Goal: Task Accomplishment & Management: Manage account settings

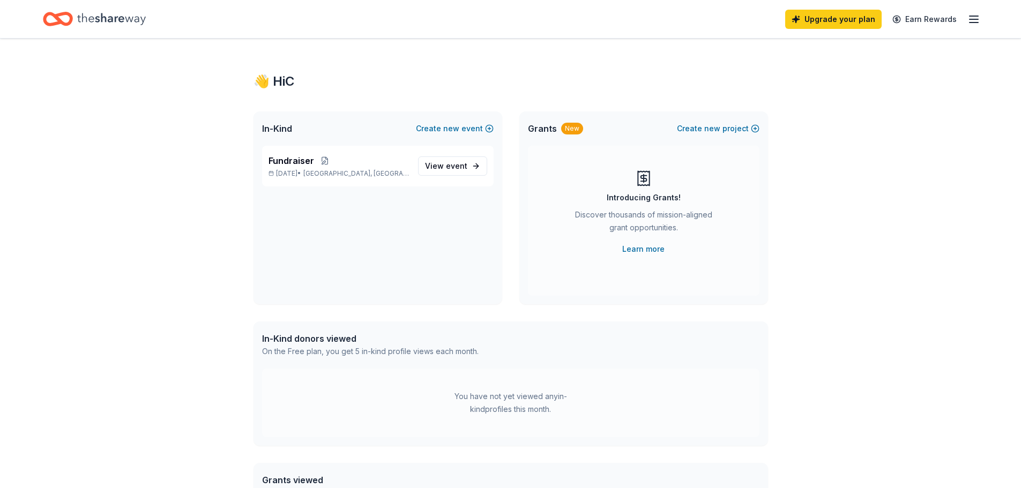
drag, startPoint x: 514, startPoint y: 292, endPoint x: 857, endPoint y: 325, distance: 344.7
click at [870, 331] on div "👋 Hi C In-Kind Create new event Fundraiser [DATE] • [GEOGRAPHIC_DATA], [GEOGRAP…" at bounding box center [510, 341] width 1021 height 605
click at [589, 302] on div "Grants New Create new project Introducing Grants! Discover thousands of mission…" at bounding box center [643, 208] width 249 height 193
click at [694, 344] on div "In-Kind donors viewed On the Free plan, you get 5 in-kind profile views each mo…" at bounding box center [511, 345] width 515 height 47
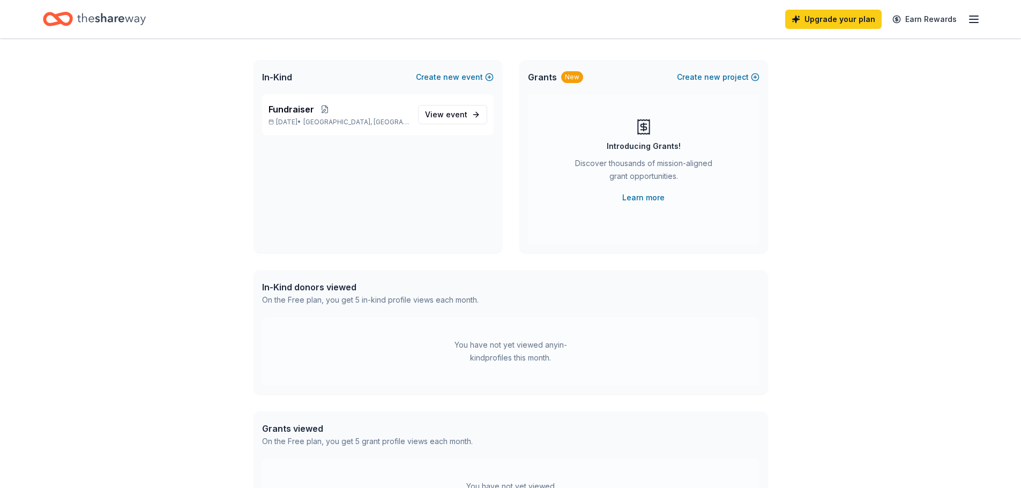
scroll to position [107, 0]
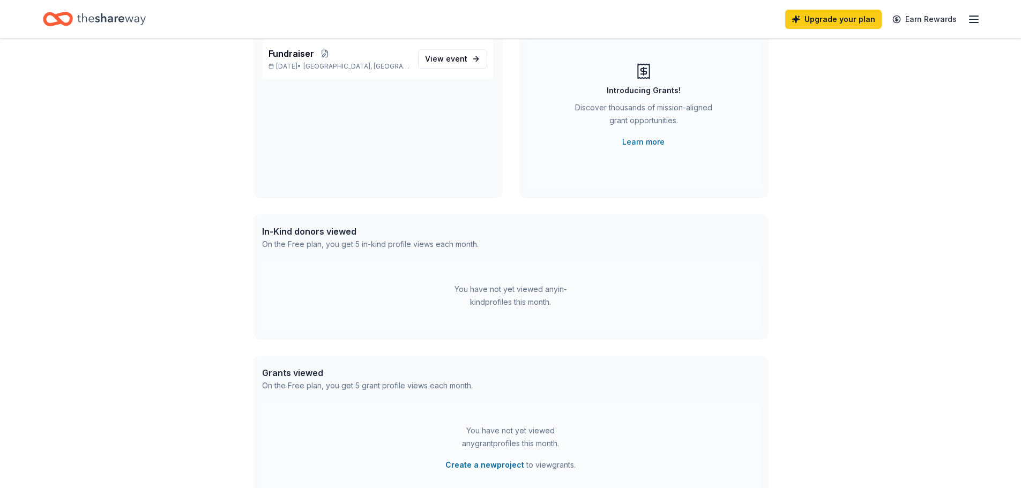
click at [812, 258] on div "👋 Hi C In-Kind Create new event Fundraiser [DATE] • [GEOGRAPHIC_DATA], [GEOGRAP…" at bounding box center [510, 233] width 1021 height 605
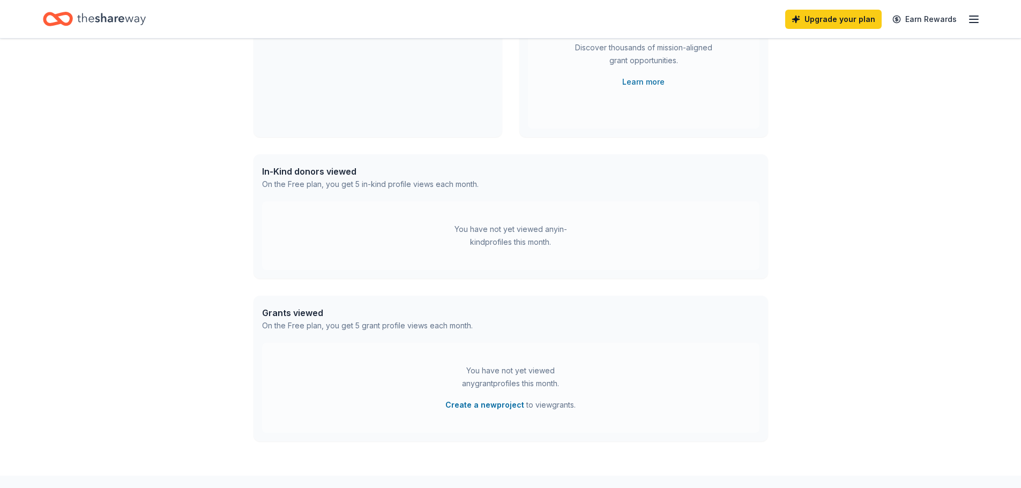
scroll to position [232, 0]
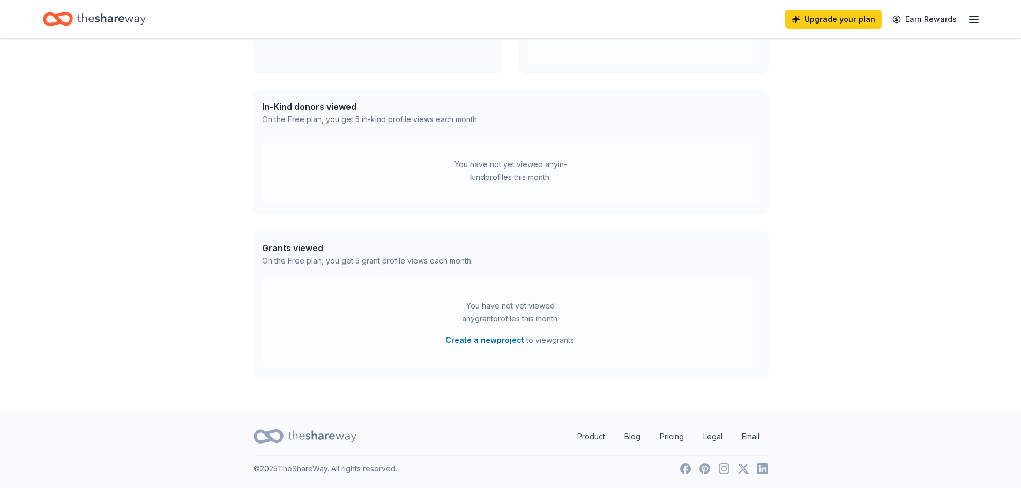
drag, startPoint x: 677, startPoint y: 305, endPoint x: 698, endPoint y: 305, distance: 20.9
click at [679, 306] on div "You have not yet viewed any grant profiles this month. Create a new project to …" at bounding box center [511, 323] width 498 height 90
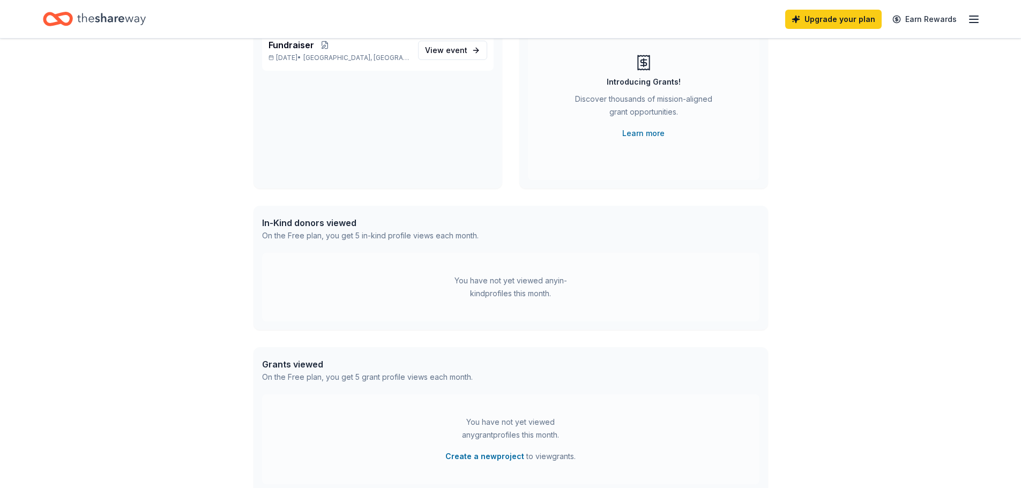
scroll to position [0, 0]
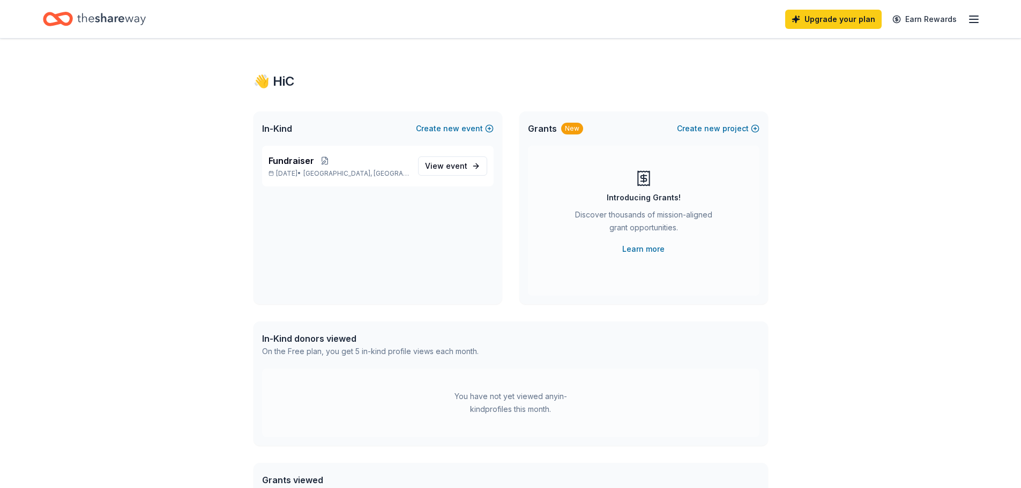
drag, startPoint x: 839, startPoint y: 343, endPoint x: 965, endPoint y: 139, distance: 240.0
click at [841, 343] on div "👋 Hi C In-Kind Create new event Fundraiser [DATE] • [GEOGRAPHIC_DATA], [GEOGRAP…" at bounding box center [510, 341] width 1021 height 605
drag, startPoint x: 881, startPoint y: 167, endPoint x: 917, endPoint y: 134, distance: 48.5
click at [909, 143] on div "👋 Hi C In-Kind Create new event Fundraiser [DATE] • [GEOGRAPHIC_DATA], [GEOGRAP…" at bounding box center [510, 341] width 1021 height 605
click at [966, 62] on div "👋 Hi C In-Kind Create new event Fundraiser [DATE] • [GEOGRAPHIC_DATA], [GEOGRAP…" at bounding box center [510, 341] width 1021 height 605
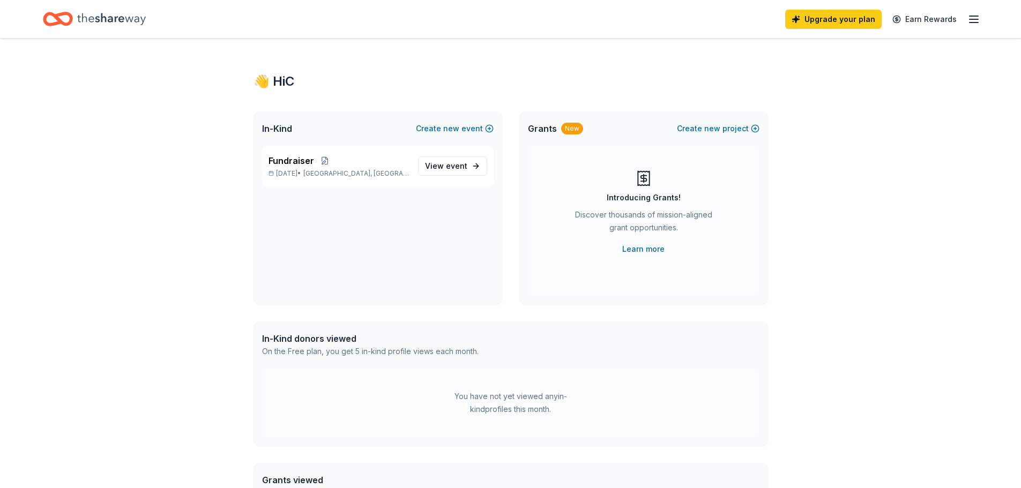
click at [971, 16] on line "button" at bounding box center [974, 16] width 9 height 0
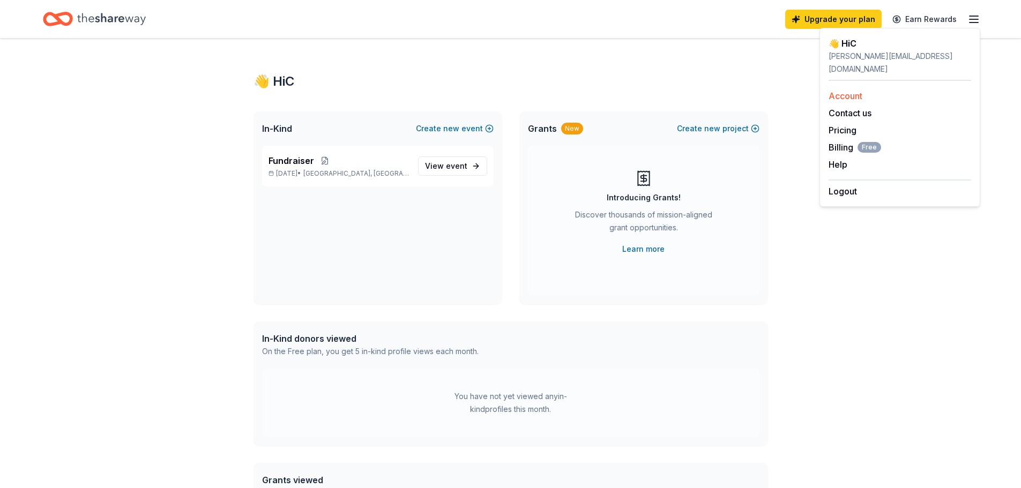
click at [850, 91] on link "Account" at bounding box center [846, 96] width 34 height 11
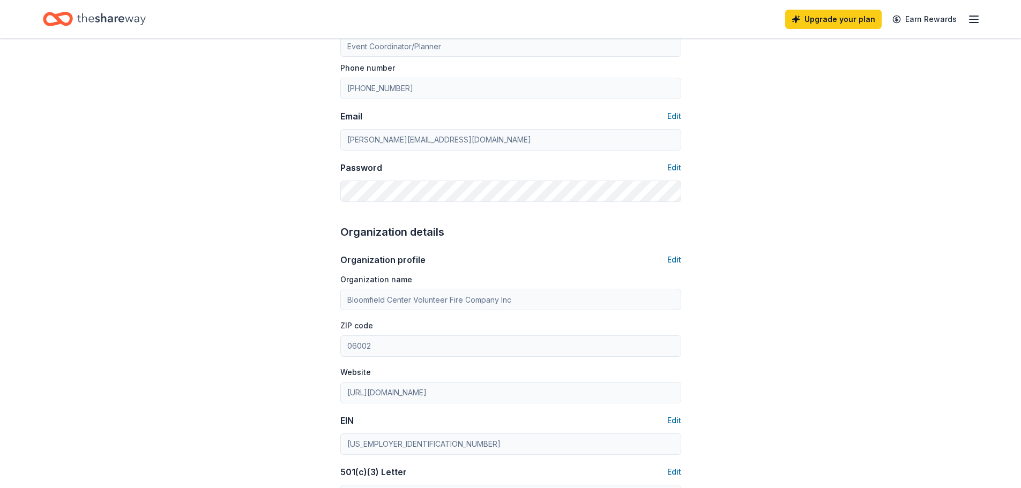
scroll to position [161, 0]
click at [959, 230] on div "Account About me Profile Edit First name C Last name [PERSON_NAME] Role Event C…" at bounding box center [510, 357] width 1021 height 958
click at [925, 14] on link "Earn Rewards" at bounding box center [924, 19] width 77 height 19
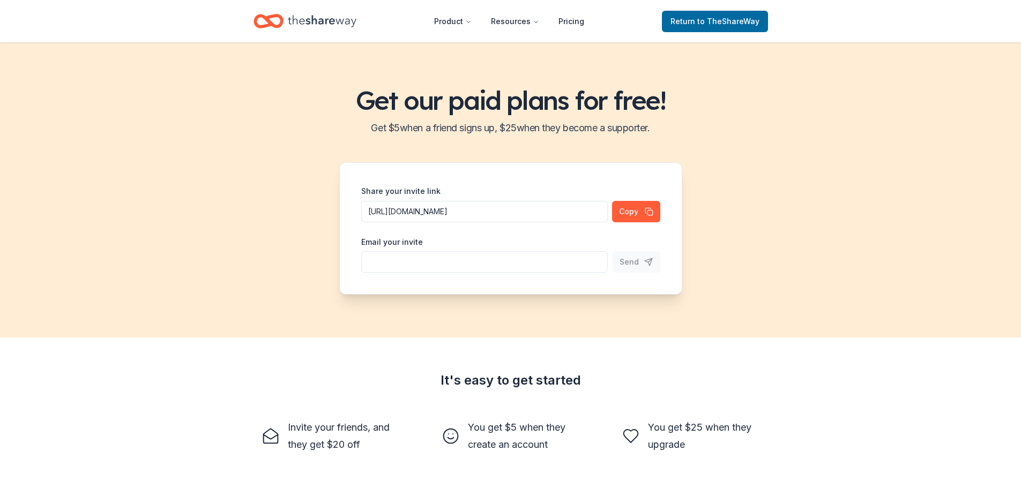
click at [908, 122] on h2 "Get $ 5 when a friend signs up, $ 25 when they become a supporter." at bounding box center [511, 128] width 996 height 17
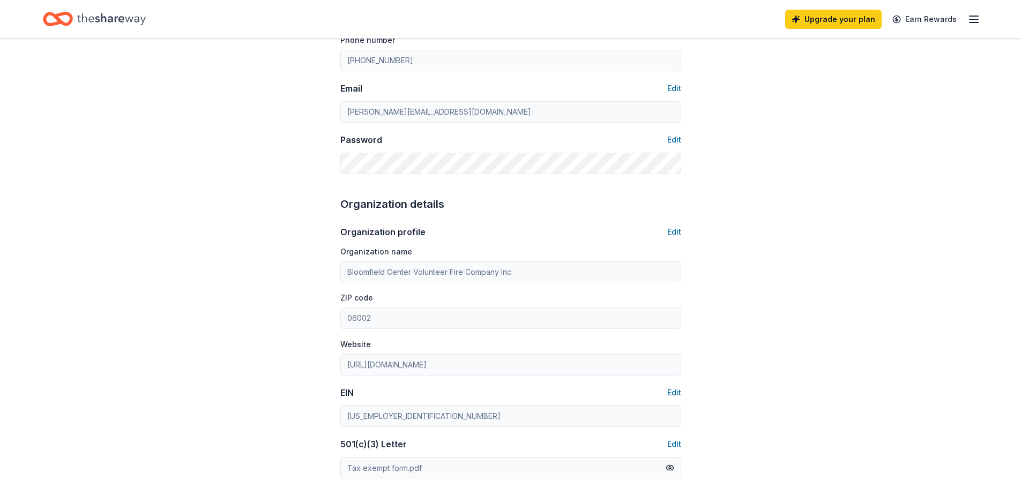
drag, startPoint x: 901, startPoint y: 104, endPoint x: 1007, endPoint y: 1, distance: 147.9
click at [910, 93] on div "Account About me Profile Edit First name C Last name [PERSON_NAME] Role Event C…" at bounding box center [510, 329] width 1021 height 958
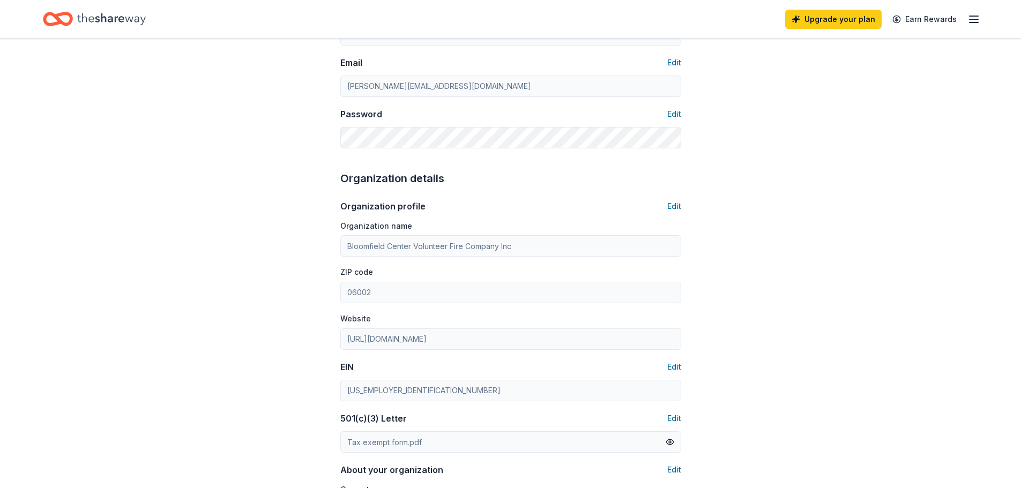
scroll to position [214, 0]
click at [976, 19] on line "button" at bounding box center [974, 19] width 9 height 0
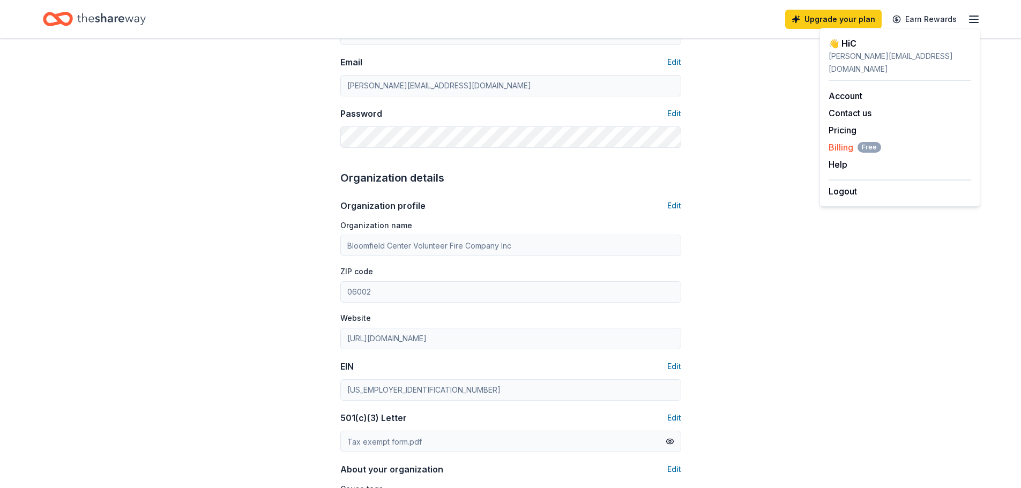
click at [841, 141] on span "Billing Free" at bounding box center [855, 147] width 53 height 13
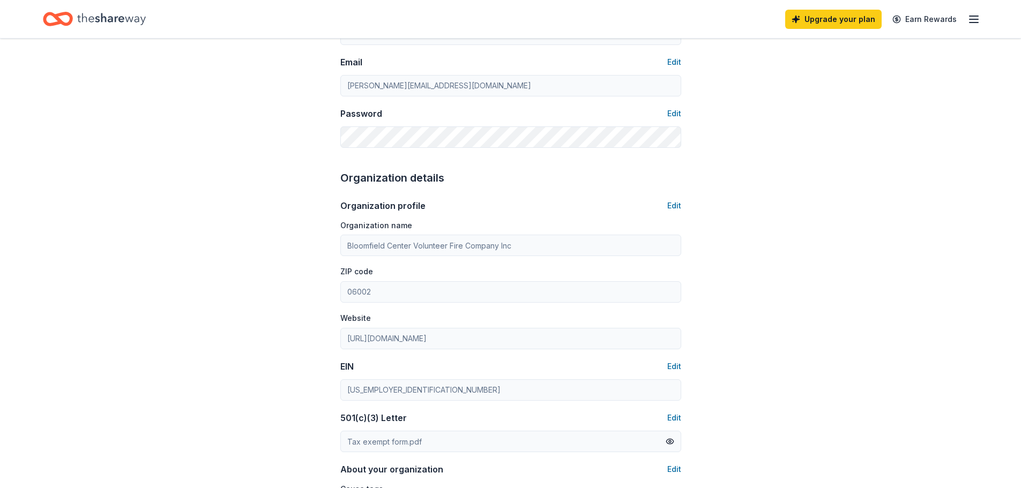
click at [773, 138] on div "Account About me Profile Edit First name C Last name [PERSON_NAME] Role Event C…" at bounding box center [510, 303] width 1021 height 958
click at [969, 116] on div "Account About me Profile Edit First name C Last name [PERSON_NAME] Role Event C…" at bounding box center [510, 303] width 1021 height 958
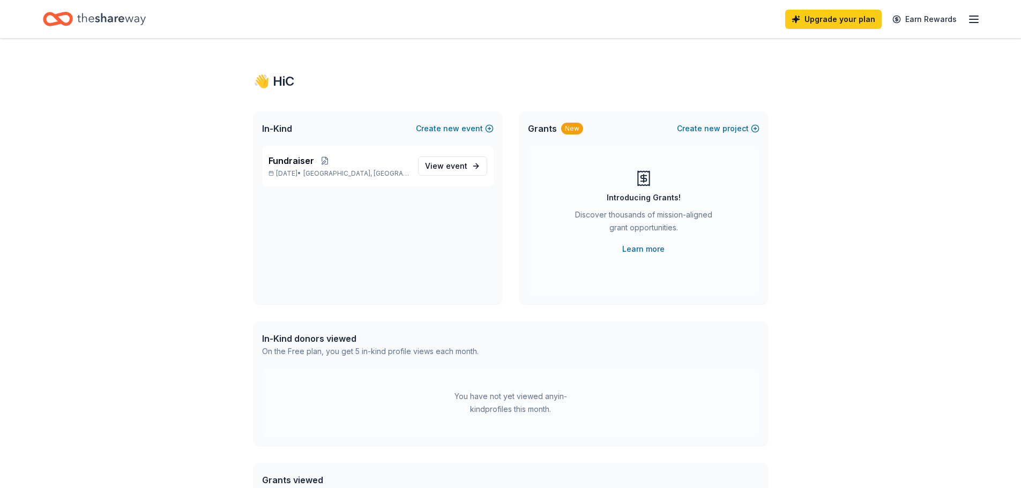
click at [124, 102] on div "👋 Hi C In-Kind Create new event Fundraiser [DATE] • [GEOGRAPHIC_DATA], [GEOGRAP…" at bounding box center [510, 341] width 1021 height 605
click at [448, 166] on span "event" at bounding box center [456, 165] width 21 height 9
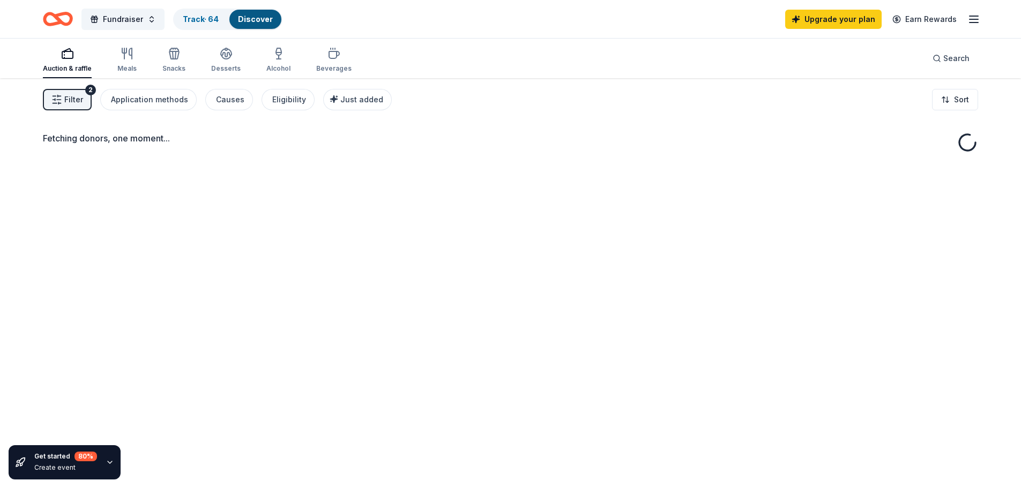
drag, startPoint x: 433, startPoint y: 204, endPoint x: 451, endPoint y: 207, distance: 18.5
click at [444, 207] on div "Fetching donors, one moment..." at bounding box center [510, 322] width 1021 height 488
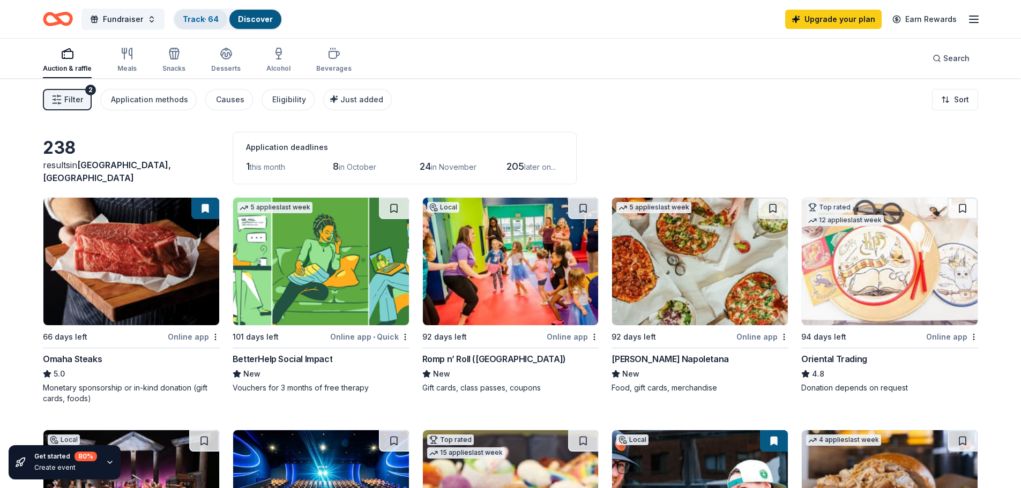
click at [194, 19] on link "Track · 64" at bounding box center [201, 18] width 36 height 9
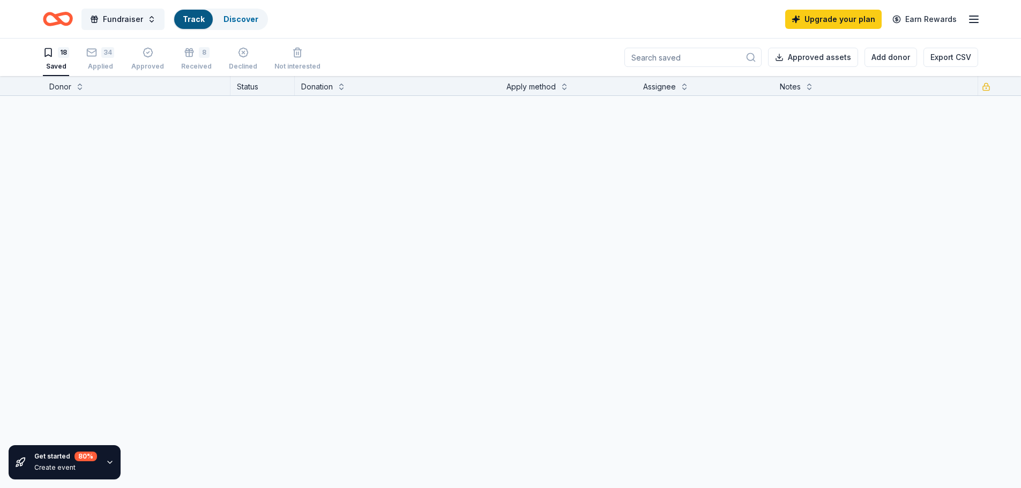
scroll to position [1, 0]
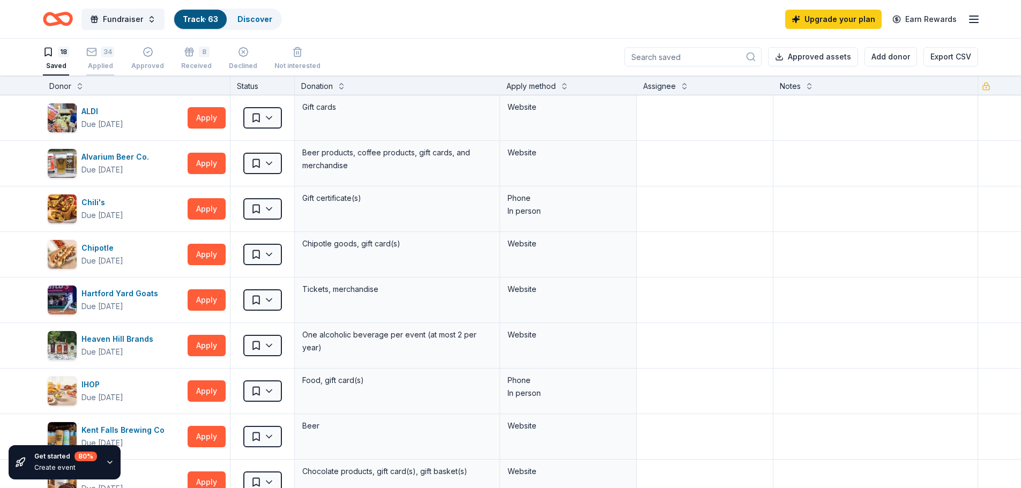
click at [102, 56] on div "34" at bounding box center [107, 52] width 13 height 11
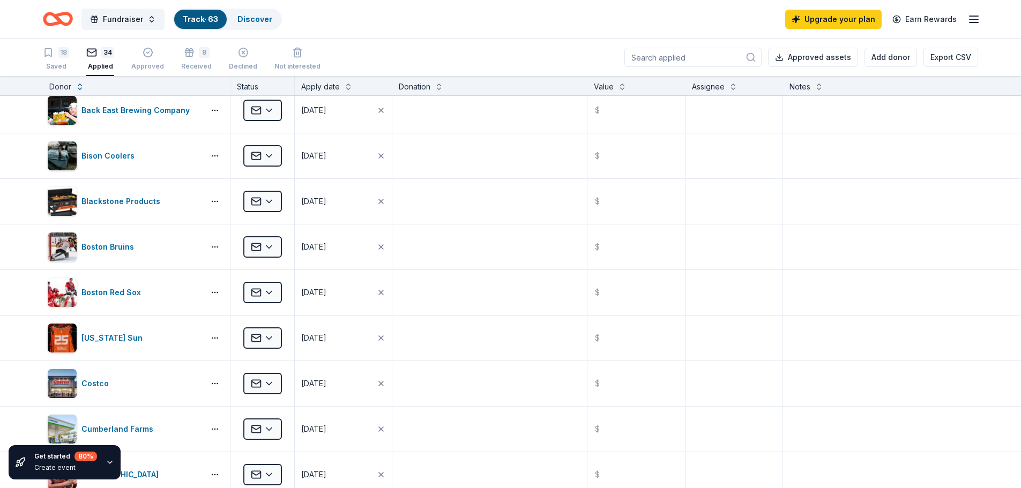
scroll to position [1, 0]
click at [703, 48] on input at bounding box center [693, 56] width 137 height 19
drag, startPoint x: 703, startPoint y: 48, endPoint x: 669, endPoint y: 66, distance: 38.9
click at [669, 66] on div "Approved assets Add donor Export CSV" at bounding box center [802, 57] width 354 height 38
drag, startPoint x: 779, startPoint y: 159, endPoint x: 931, endPoint y: 111, distance: 159.6
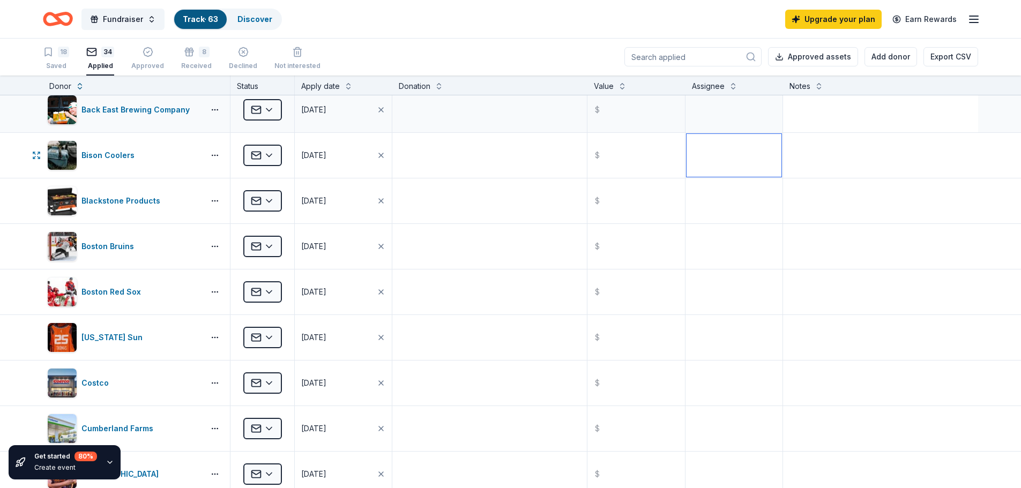
click at [849, 149] on div "Bison Coolers Applied 04/22/2025 $" at bounding box center [510, 155] width 1021 height 45
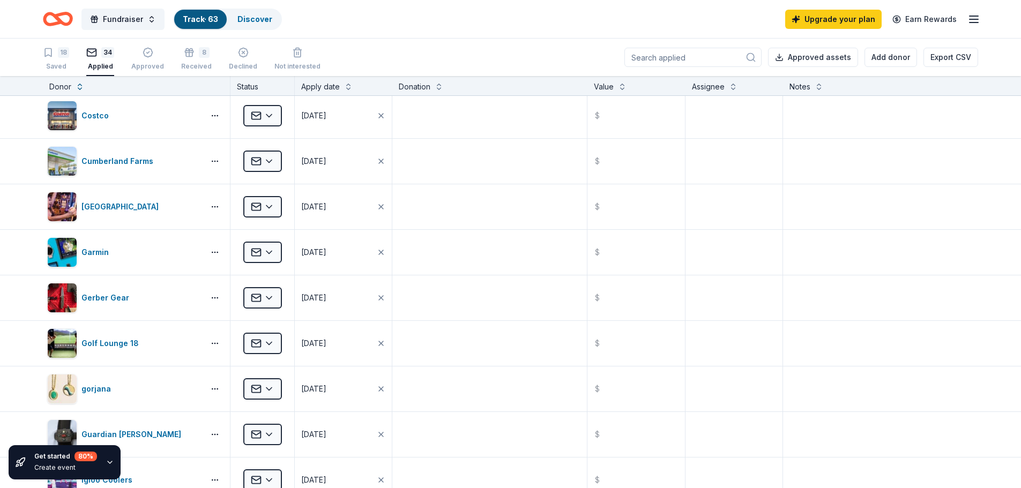
click at [715, 58] on input at bounding box center [693, 57] width 137 height 19
drag, startPoint x: 702, startPoint y: 110, endPoint x: 697, endPoint y: 109, distance: 5.4
click at [700, 110] on textarea at bounding box center [734, 115] width 95 height 43
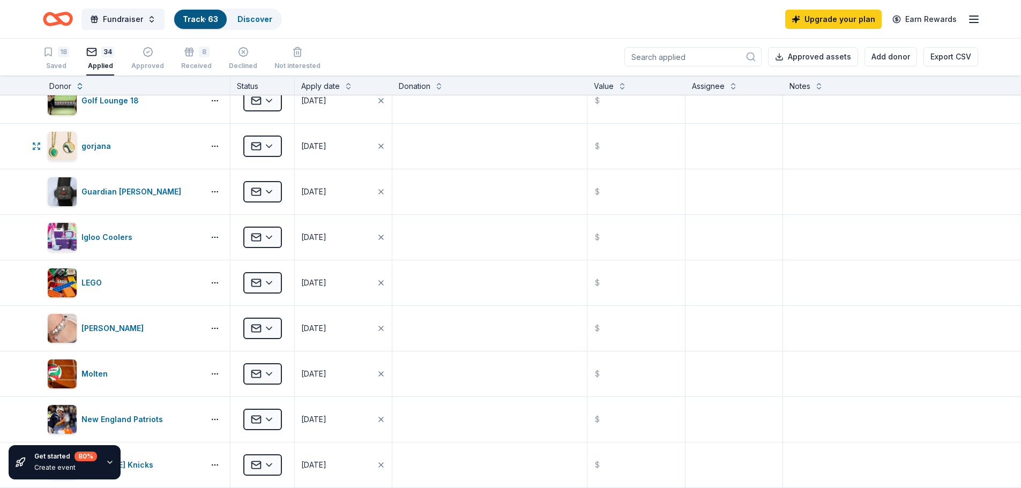
scroll to position [858, 0]
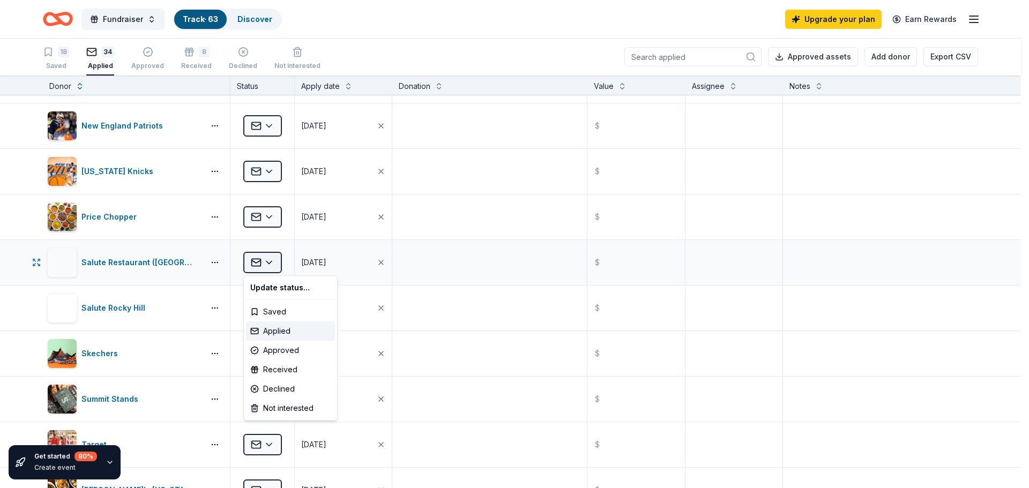
click at [270, 265] on html "Fundraiser Track · 63 Discover Upgrade your plan Earn Rewards 18 Saved 34 Appli…" at bounding box center [514, 243] width 1029 height 488
click at [486, 235] on html "Fundraiser Track · 63 Discover Upgrade your plan Earn Rewards 18 Saved 34 Appli…" at bounding box center [514, 243] width 1029 height 488
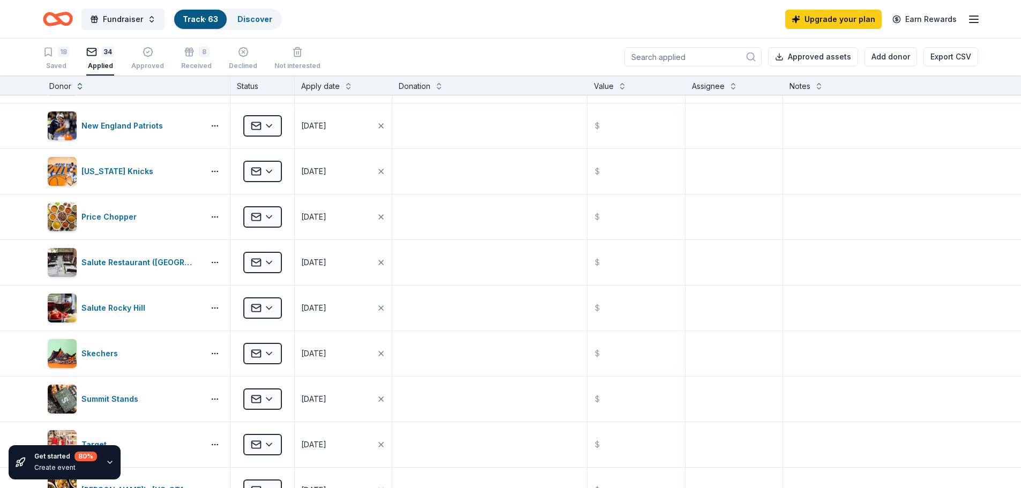
click at [207, 60] on div "18 Saved 34 Applied Approved 8 Received Declined Not interested" at bounding box center [182, 58] width 278 height 33
click at [200, 60] on div "8 Received" at bounding box center [196, 59] width 31 height 24
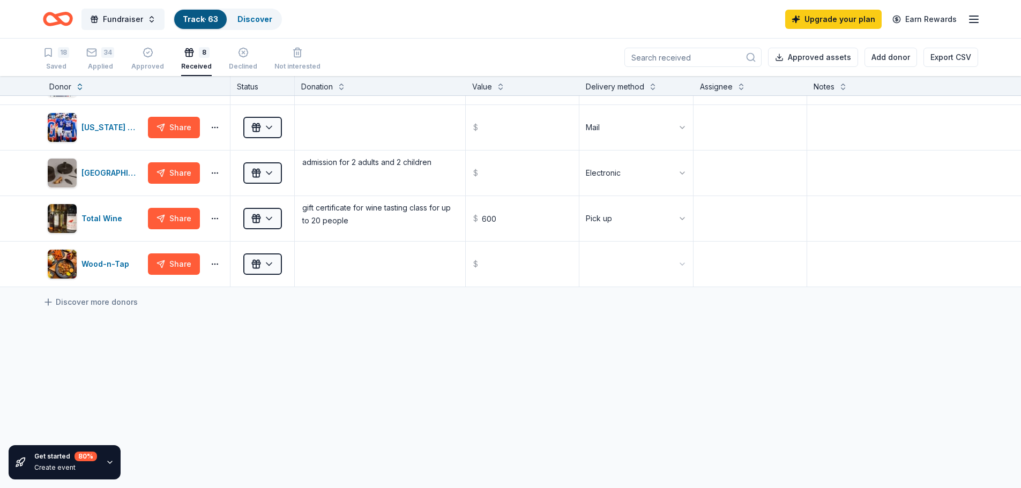
click at [188, 66] on div "Received" at bounding box center [196, 66] width 31 height 9
click at [201, 60] on div "8 Received" at bounding box center [196, 59] width 31 height 24
click at [428, 49] on div "18 Saved 34 Applied Approved 8 Received Declined Not interested Approved assets…" at bounding box center [511, 58] width 936 height 38
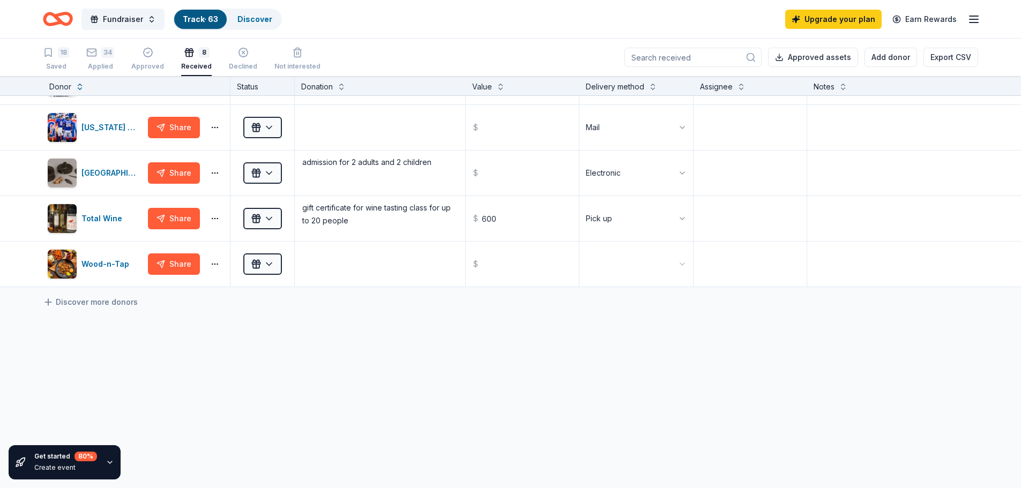
drag, startPoint x: 462, startPoint y: 395, endPoint x: 139, endPoint y: 314, distance: 332.1
click at [397, 368] on div "4imprint Share Received $ Connecticut Science Center Share Received $ Gourmet G…" at bounding box center [510, 206] width 1021 height 566
click at [95, 57] on icon "button" at bounding box center [91, 52] width 11 height 11
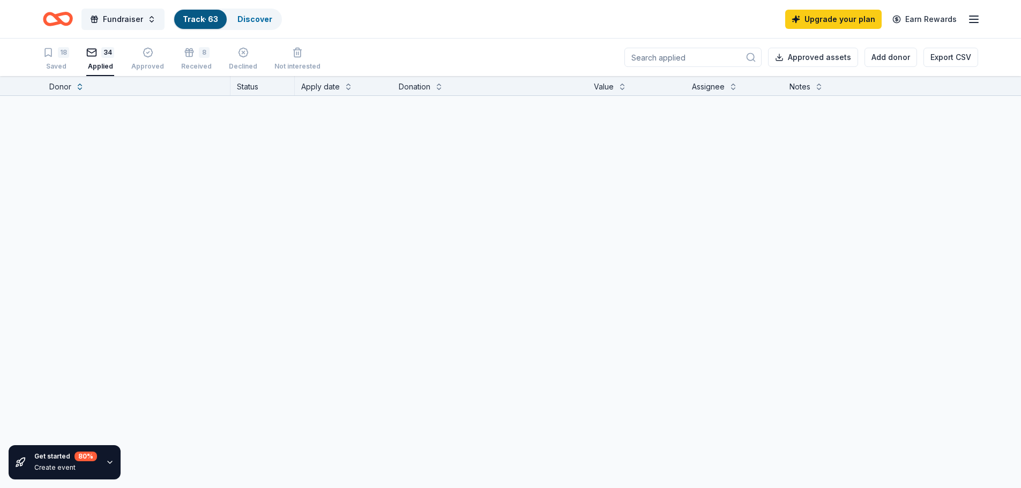
scroll to position [858, 0]
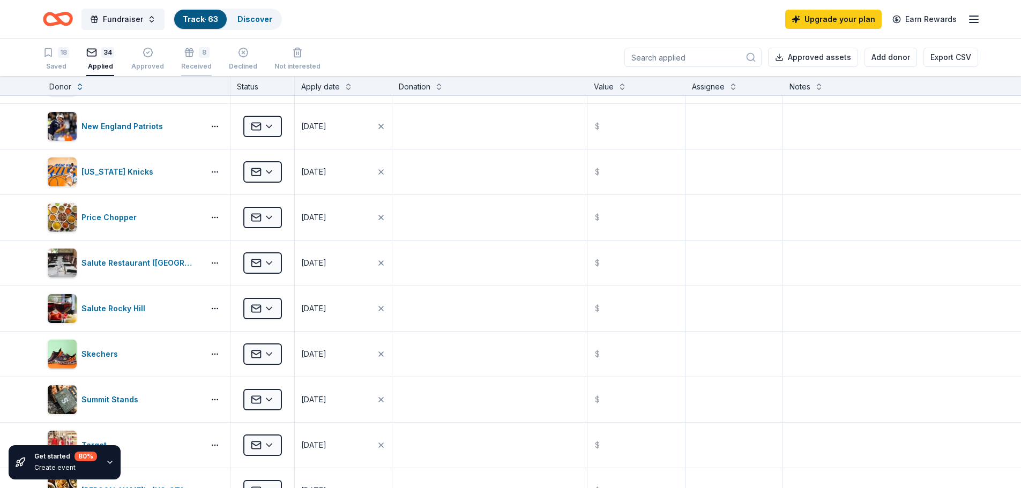
click at [199, 60] on div "8 Received" at bounding box center [196, 59] width 31 height 24
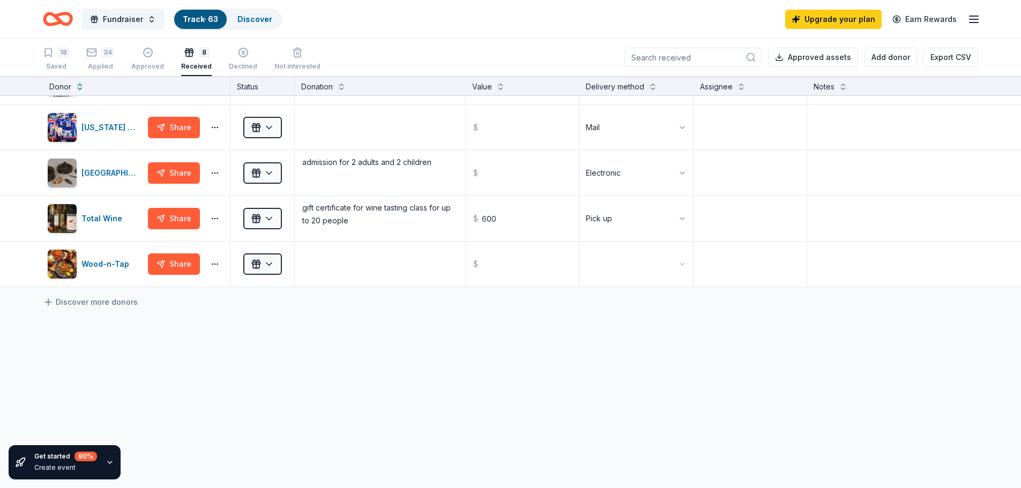
scroll to position [173, 0]
click at [192, 59] on div "8 Received" at bounding box center [196, 59] width 31 height 24
click at [88, 64] on div "Applied" at bounding box center [100, 66] width 28 height 9
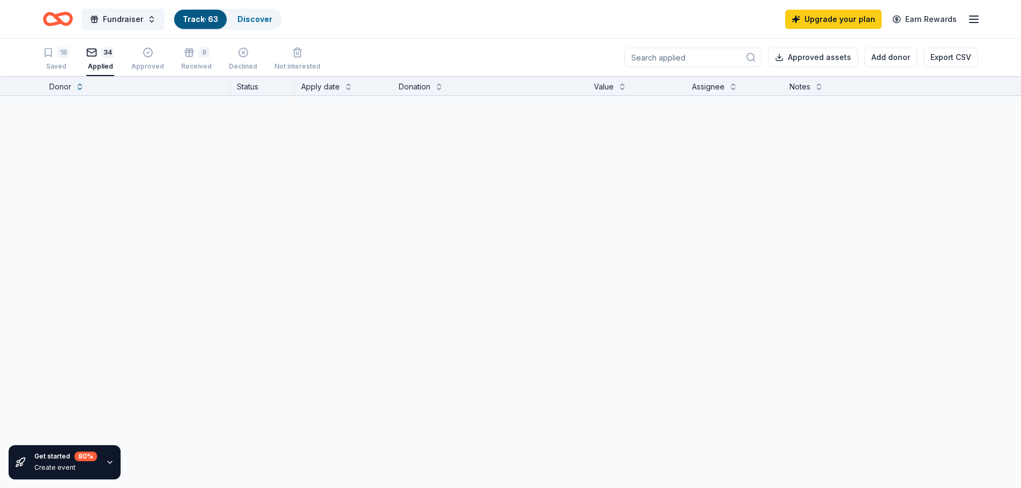
scroll to position [858, 0]
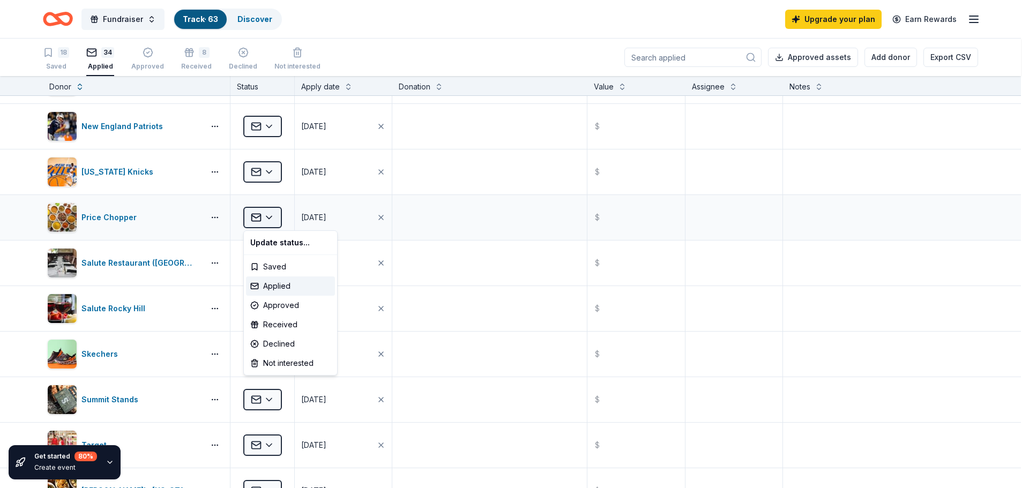
click at [268, 222] on html "Fundraiser Track · 63 Discover Upgrade your plan Earn Rewards 18 Saved 34 Appli…" at bounding box center [514, 244] width 1029 height 488
click at [287, 324] on div "Received" at bounding box center [290, 324] width 89 height 19
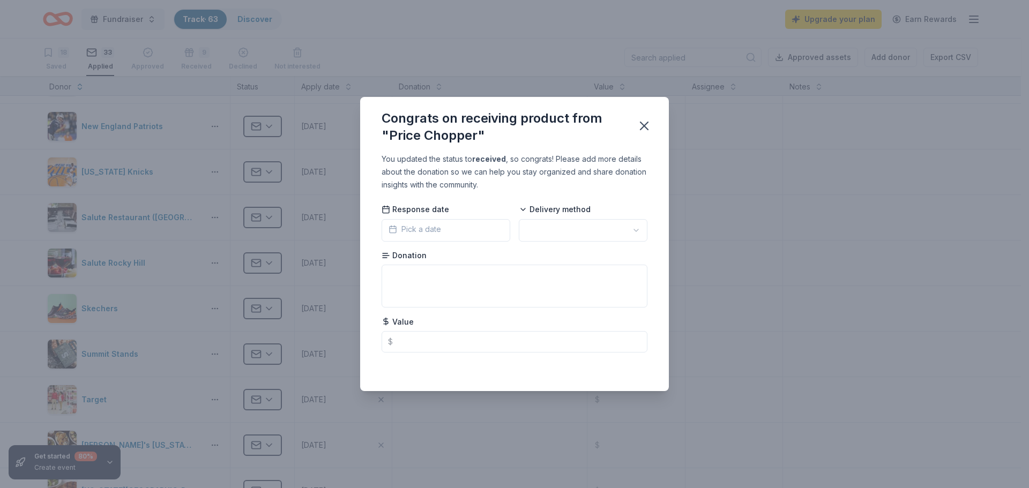
click at [471, 227] on button "Pick a date" at bounding box center [446, 230] width 129 height 23
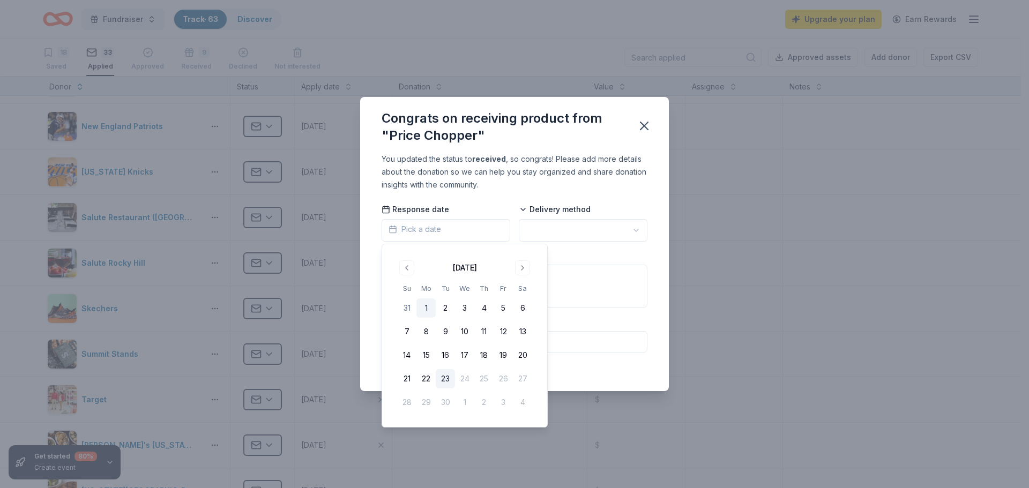
click at [427, 307] on button "1" at bounding box center [426, 308] width 19 height 19
click at [615, 234] on html "Fundraiser Track · 63 Discover Upgrade your plan Earn Rewards 18 Saved 33 Appli…" at bounding box center [514, 244] width 1029 height 488
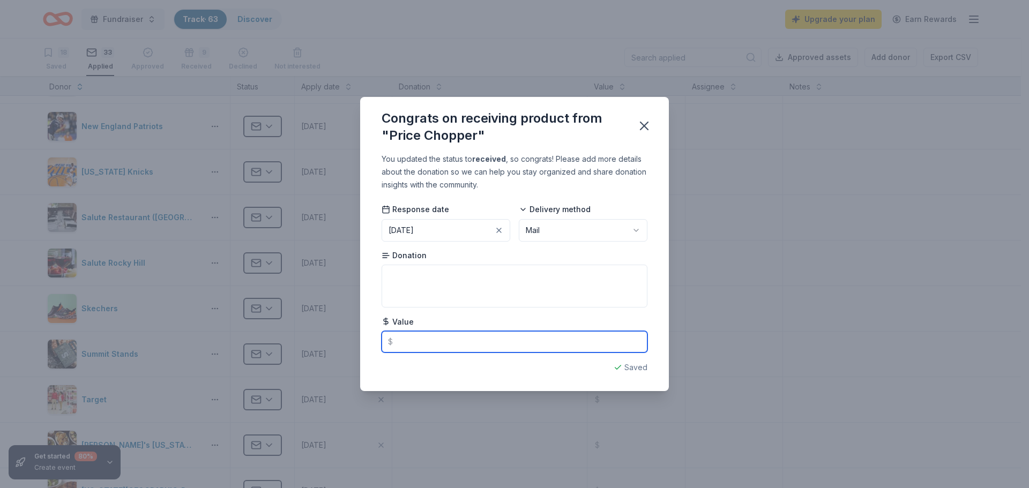
click at [426, 343] on input "text" at bounding box center [515, 341] width 266 height 21
type input "25.00"
click at [643, 123] on icon "button" at bounding box center [644, 125] width 15 height 15
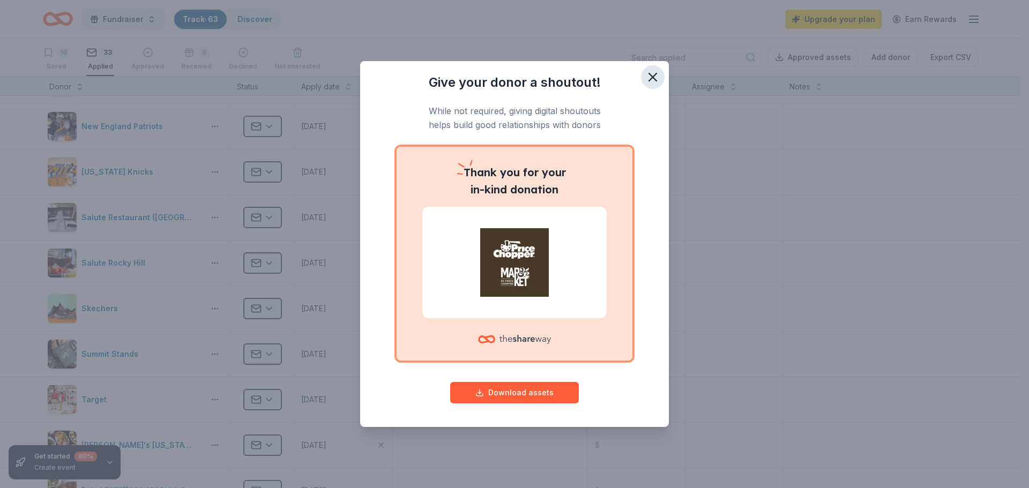
click at [657, 71] on icon "button" at bounding box center [652, 77] width 15 height 15
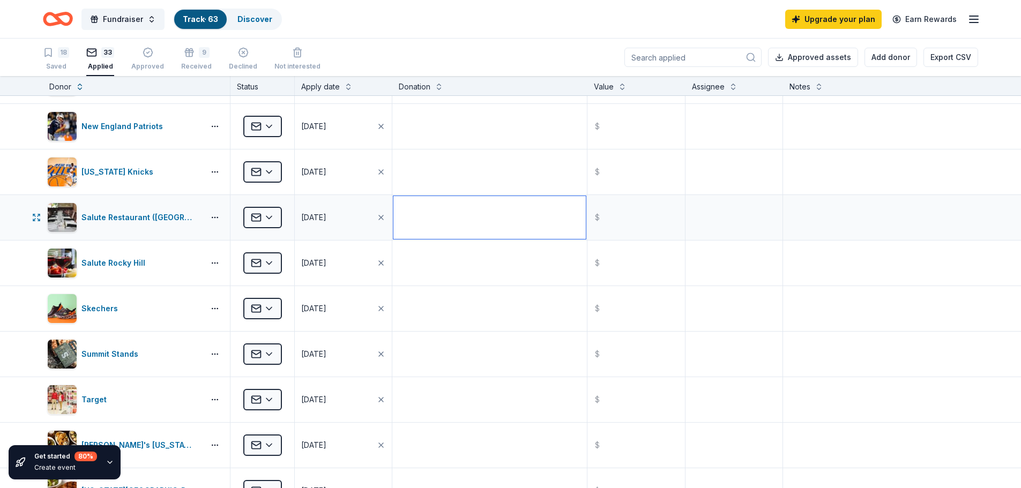
click at [481, 209] on textarea at bounding box center [490, 217] width 192 height 43
click at [499, 166] on textarea at bounding box center [490, 172] width 192 height 43
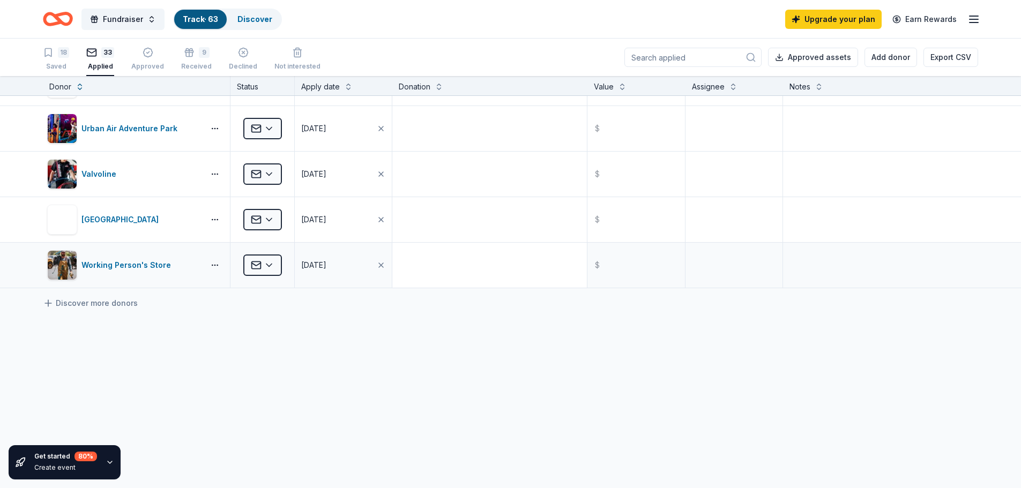
scroll to position [1312, 0]
click at [106, 56] on div "33" at bounding box center [107, 52] width 13 height 11
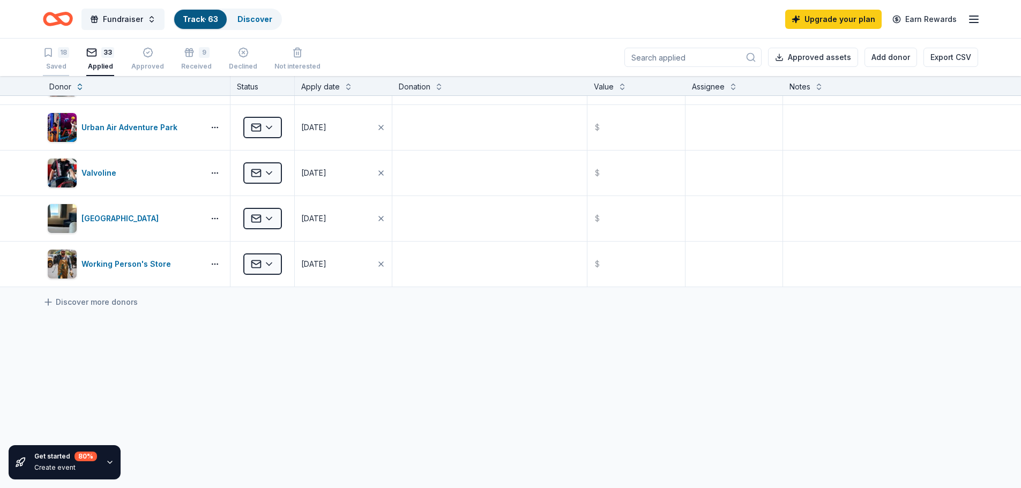
click at [53, 53] on icon "button" at bounding box center [48, 52] width 11 height 11
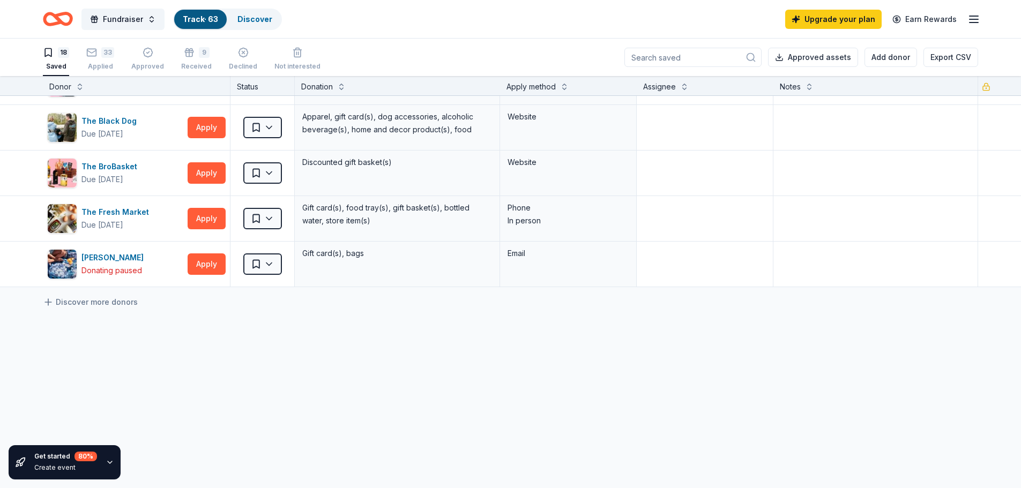
scroll to position [629, 0]
click at [60, 54] on div "18" at bounding box center [63, 52] width 11 height 11
click at [53, 53] on icon "button" at bounding box center [48, 52] width 11 height 11
click at [395, 170] on div "Discounted gift basket(s)" at bounding box center [397, 173] width 205 height 45
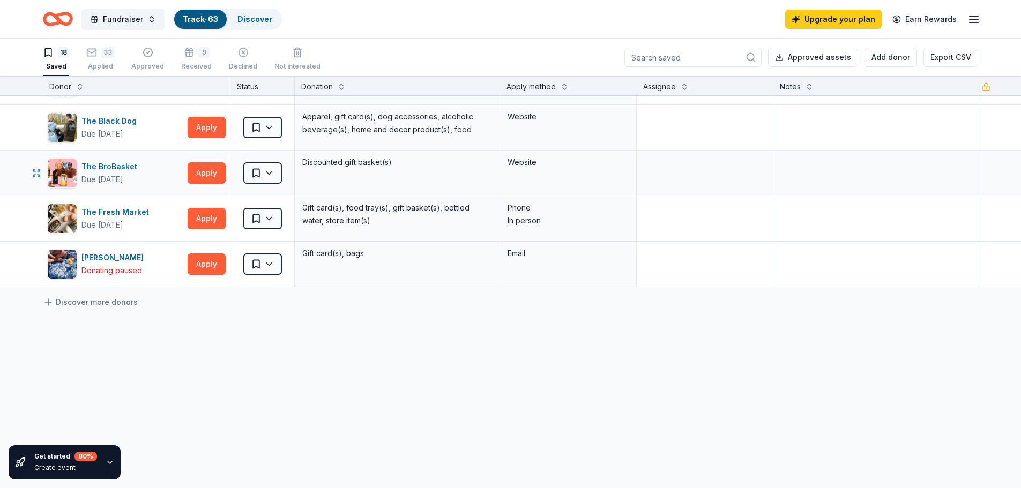
click at [448, 184] on div "Discounted gift basket(s)" at bounding box center [397, 173] width 205 height 45
click at [433, 193] on div "Discounted gift basket(s)" at bounding box center [397, 173] width 205 height 45
drag, startPoint x: 433, startPoint y: 306, endPoint x: 447, endPoint y: 288, distance: 21.8
click at [446, 290] on div "Discover more donors" at bounding box center [510, 302] width 1021 height 30
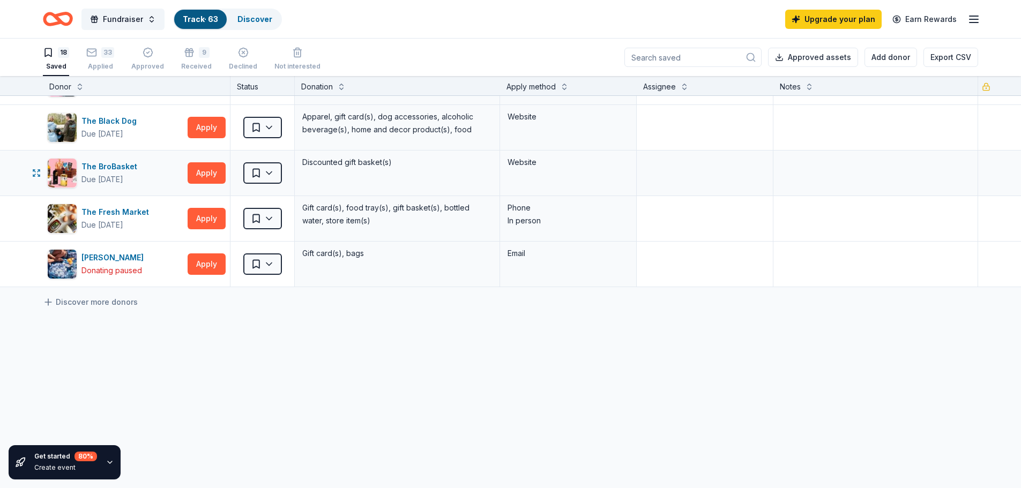
click at [444, 178] on div "Discounted gift basket(s)" at bounding box center [397, 173] width 205 height 45
drag, startPoint x: 424, startPoint y: 361, endPoint x: 431, endPoint y: 352, distance: 11.1
click at [410, 166] on div "Discounted gift basket(s)" at bounding box center [397, 162] width 192 height 15
click at [99, 63] on div "Applied" at bounding box center [100, 66] width 28 height 9
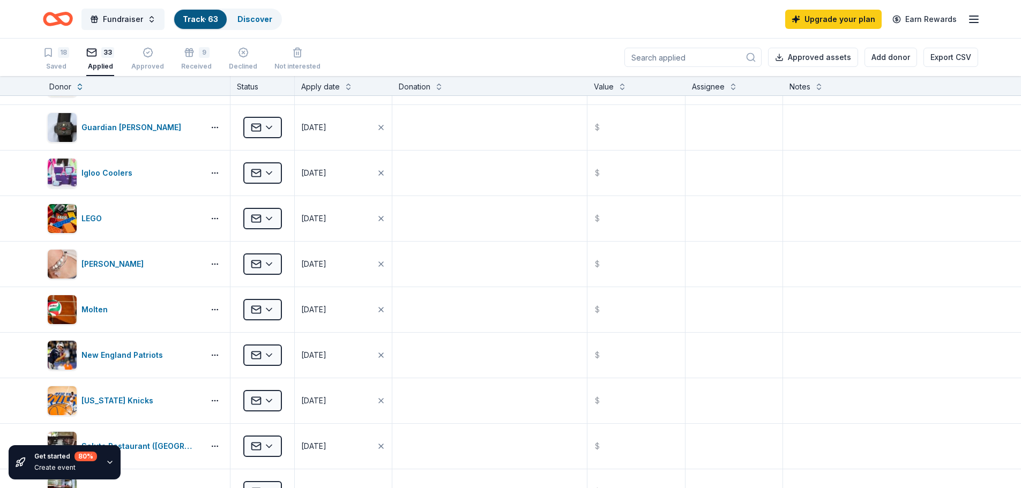
scroll to position [1312, 0]
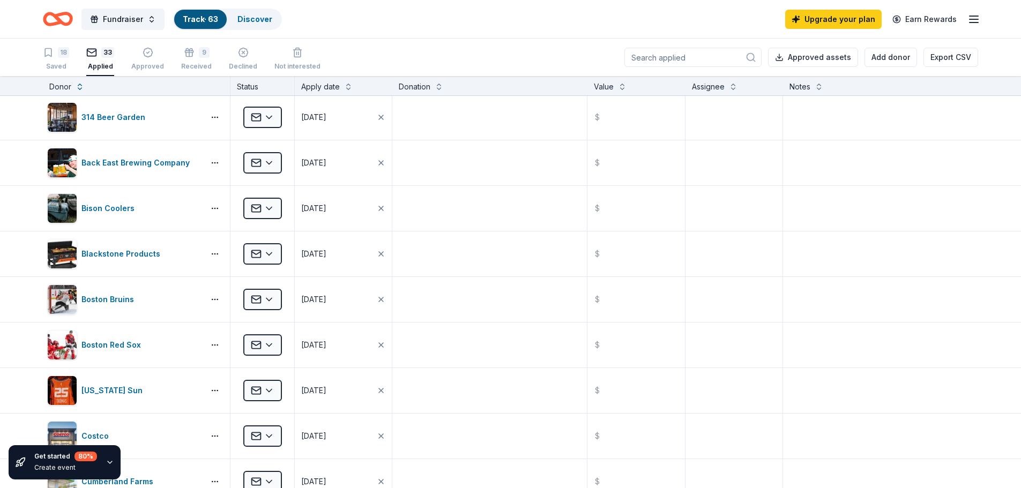
scroll to position [0, 0]
click at [158, 22] on button "Fundraiser" at bounding box center [122, 19] width 83 height 21
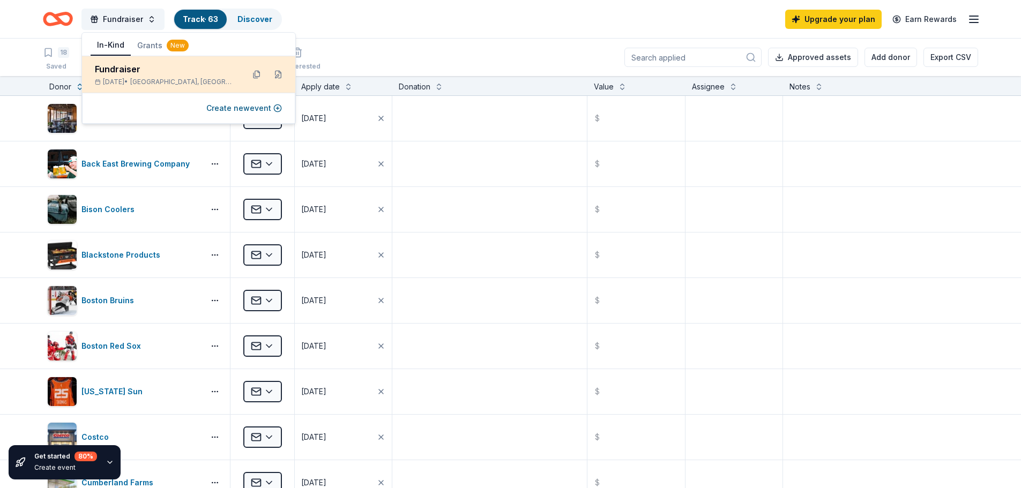
click at [138, 72] on div "Fundraiser" at bounding box center [165, 69] width 140 height 13
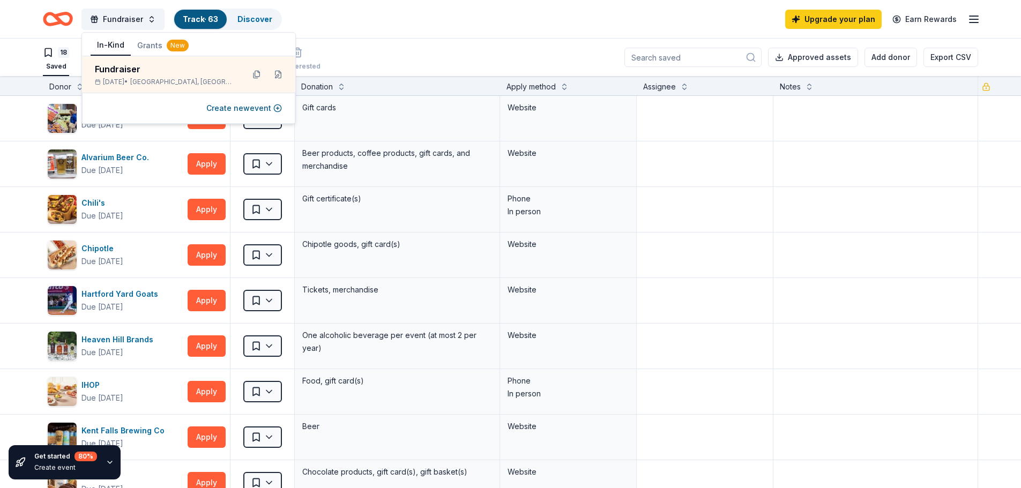
click at [386, 60] on div "18 Saved 33 Applied Approved 9 Received Declined Not interested Approved assets…" at bounding box center [511, 58] width 936 height 38
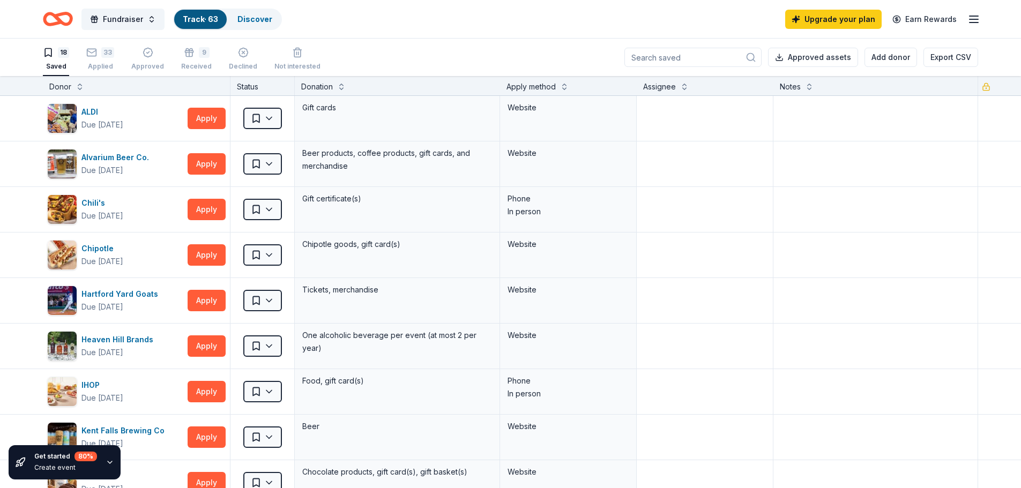
click at [972, 18] on icon "button" at bounding box center [974, 19] width 13 height 13
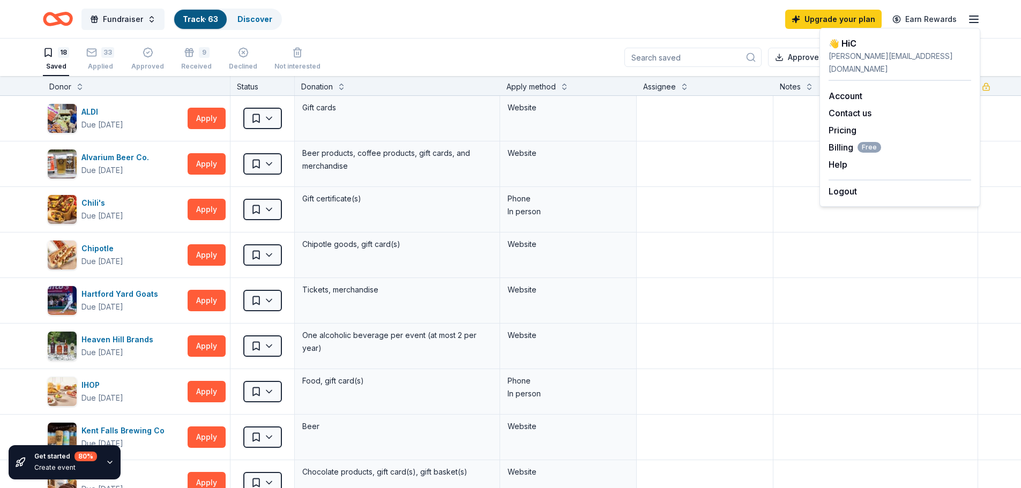
click at [65, 21] on icon "Home" at bounding box center [58, 18] width 30 height 25
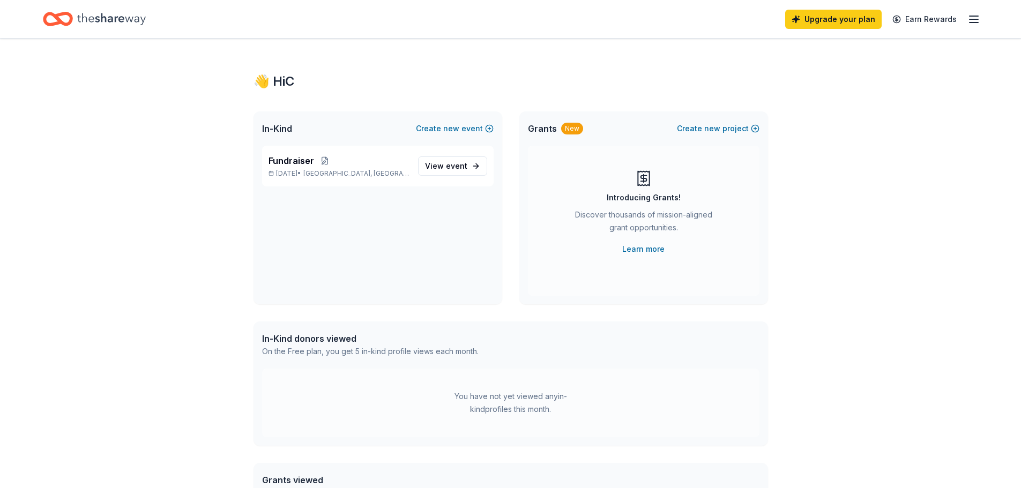
drag, startPoint x: 521, startPoint y: 63, endPoint x: 310, endPoint y: 117, distance: 218.2
click at [519, 63] on div "👋 Hi C In-Kind Create new event Fundraiser [DATE] • [GEOGRAPHIC_DATA], [GEOGRAP…" at bounding box center [510, 341] width 549 height 605
click at [152, 222] on div "👋 Hi C In-Kind Create new event Fundraiser [DATE] • [GEOGRAPHIC_DATA], [GEOGRAP…" at bounding box center [510, 341] width 1021 height 605
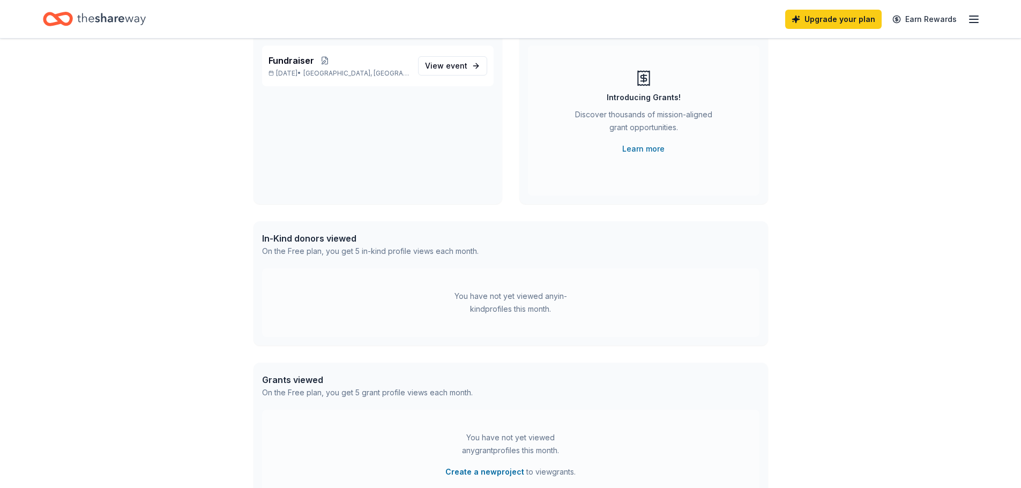
scroll to position [232, 0]
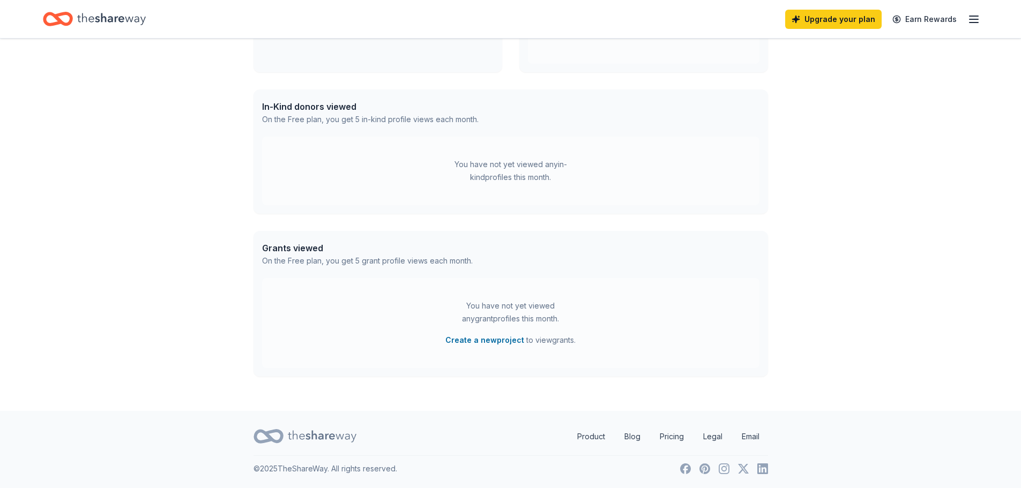
drag, startPoint x: 877, startPoint y: 252, endPoint x: 686, endPoint y: 207, distance: 196.5
click at [874, 252] on div "👋 Hi C In-Kind Create new event Fundraiser [DATE] • [GEOGRAPHIC_DATA], [GEOGRAP…" at bounding box center [510, 108] width 1021 height 605
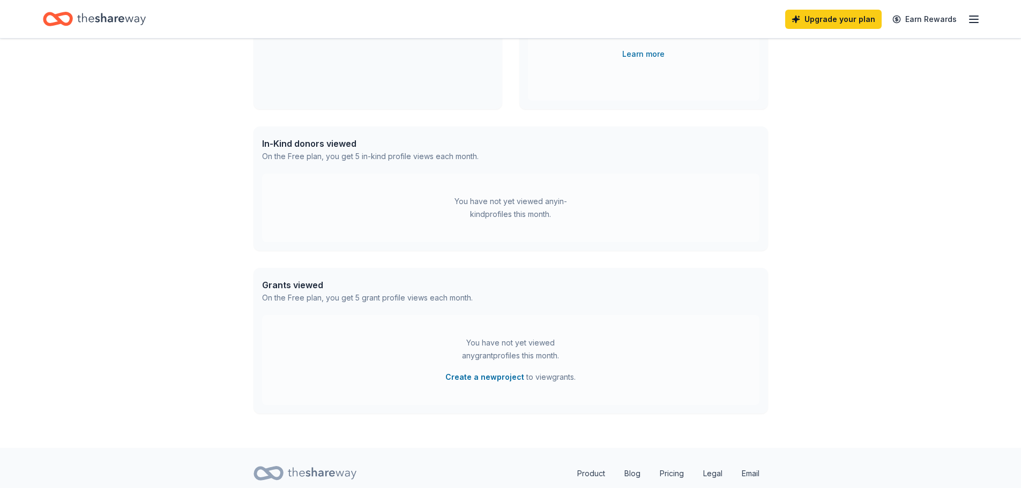
scroll to position [179, 0]
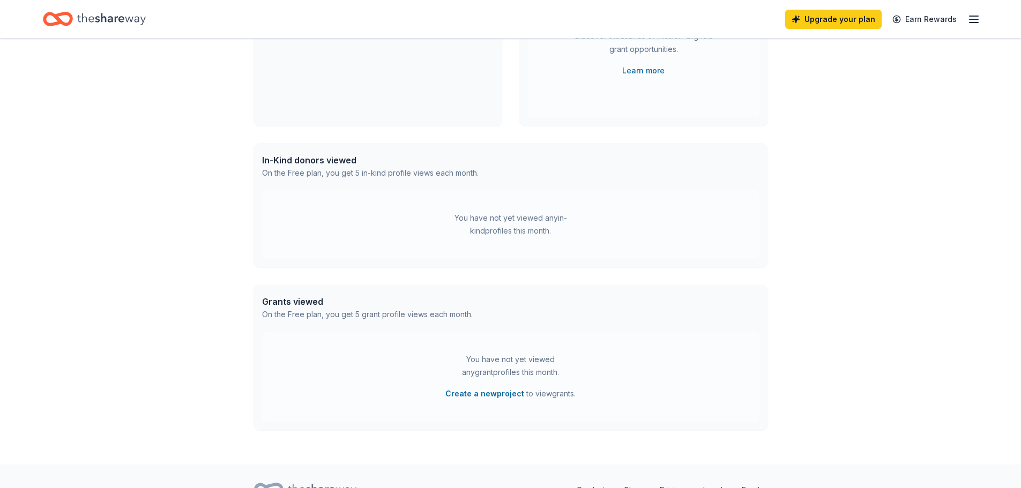
click at [978, 19] on line "button" at bounding box center [974, 19] width 9 height 0
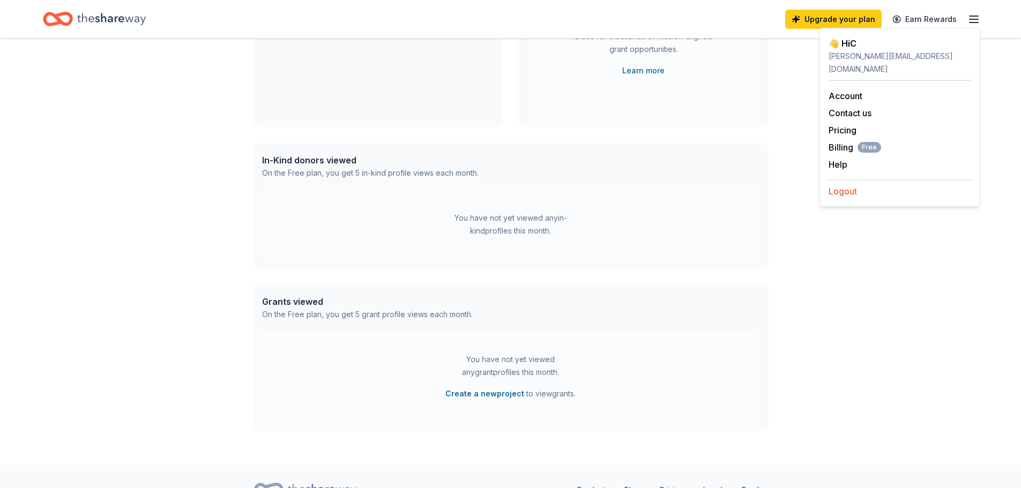
click at [849, 185] on button "Logout" at bounding box center [843, 191] width 28 height 13
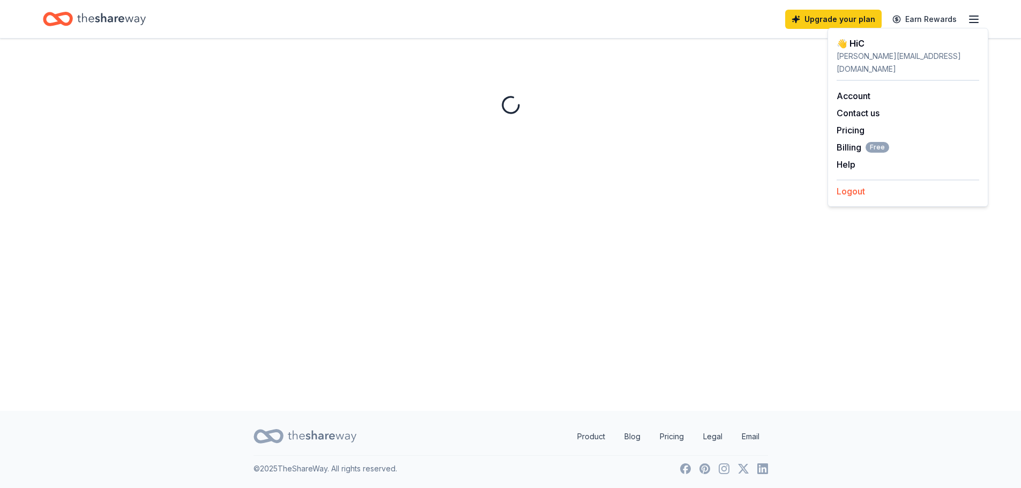
scroll to position [0, 0]
